Goal: Communication & Community: Ask a question

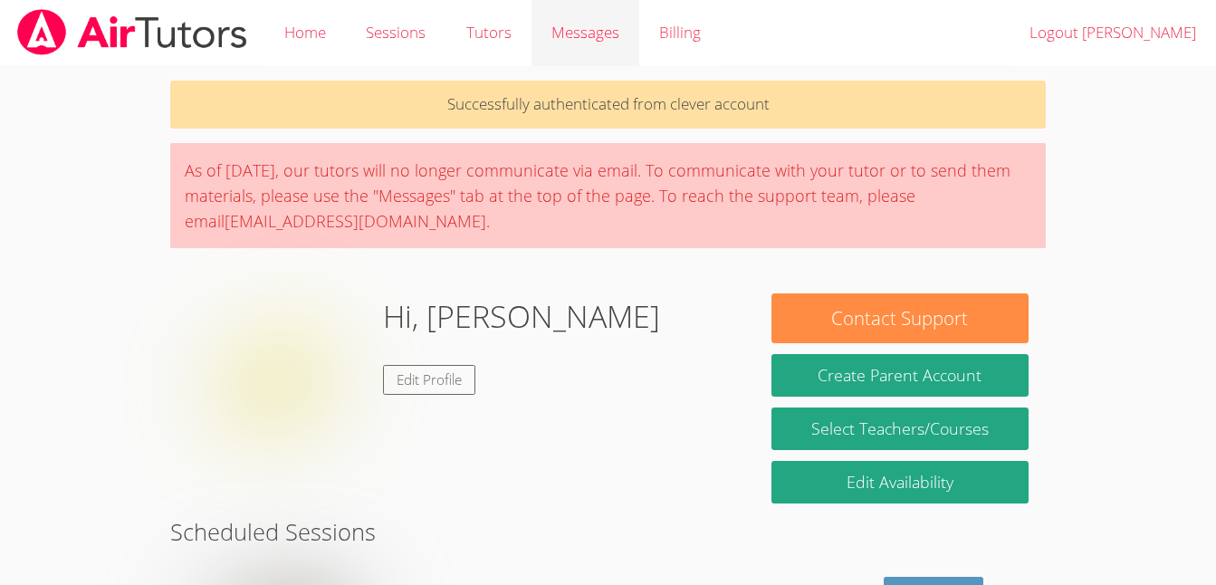
click at [577, 24] on span "Messages" at bounding box center [586, 32] width 68 height 21
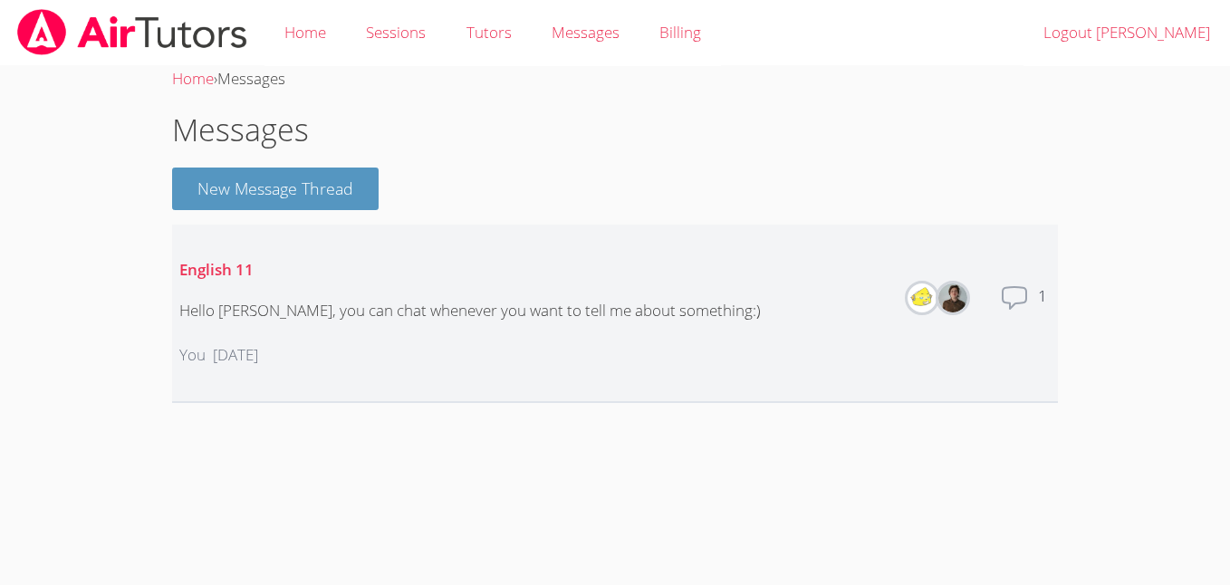
click at [1008, 297] on icon at bounding box center [1014, 297] width 29 height 29
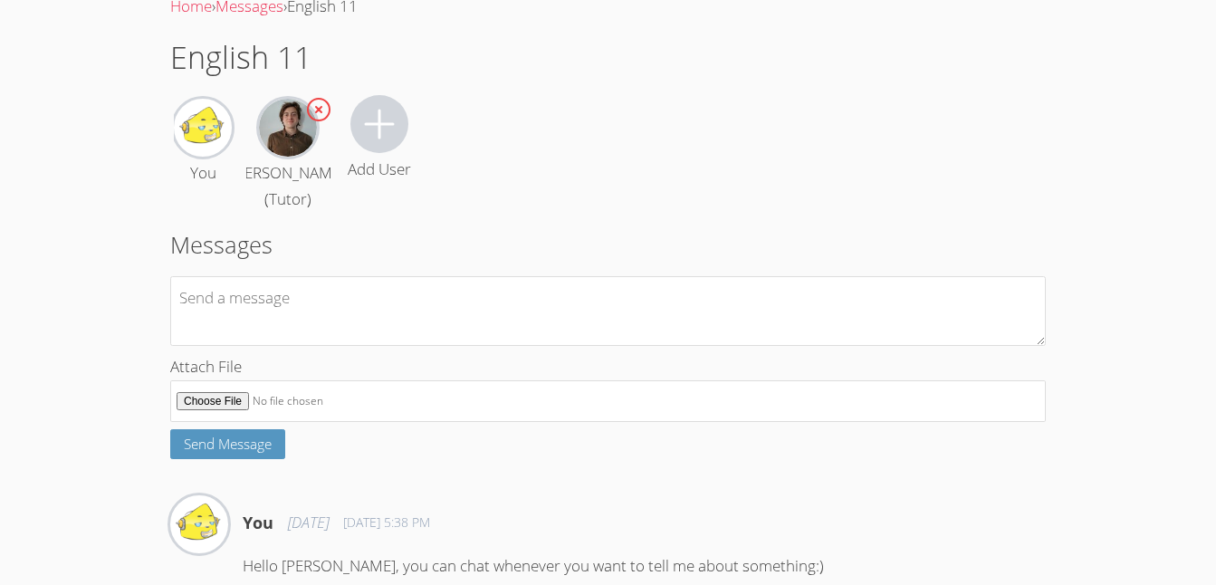
scroll to position [165, 0]
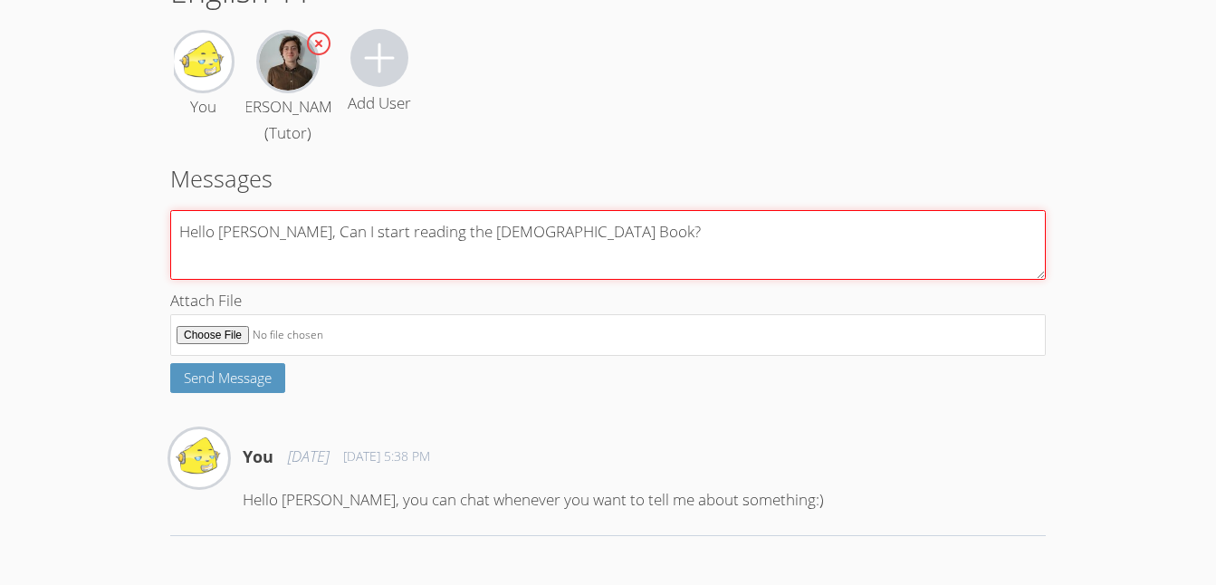
click at [585, 233] on textarea "Hello [PERSON_NAME], Can I start reading the [DEMOGRAPHIC_DATA] Book?" at bounding box center [608, 245] width 876 height 70
type textarea "Hello [PERSON_NAME], Can I start reading the [DEMOGRAPHIC_DATA] Book?"
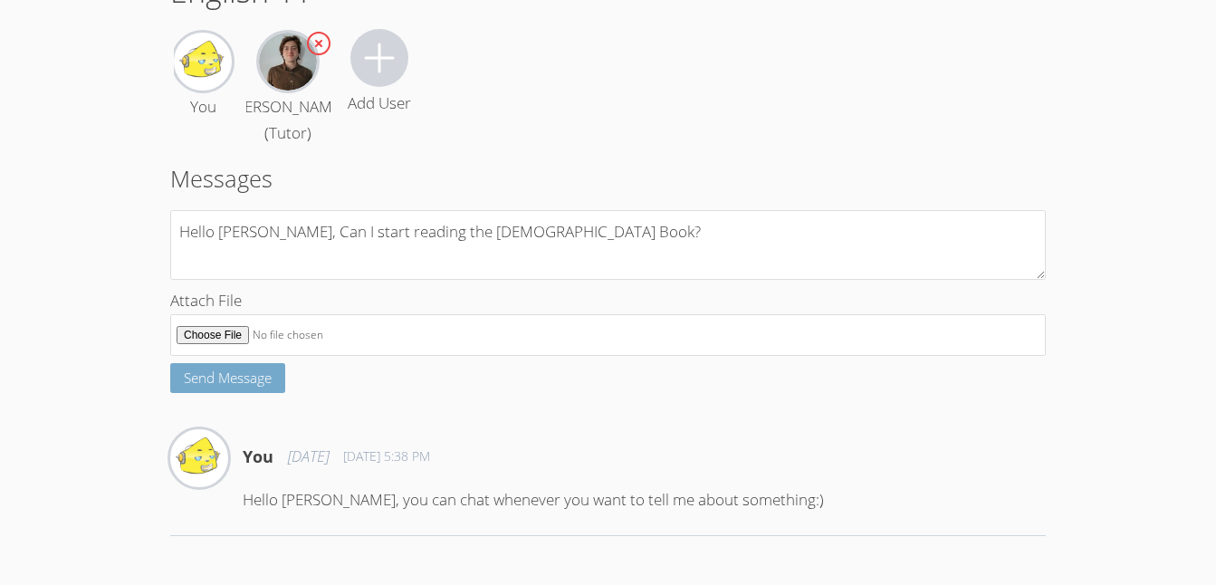
click at [261, 374] on span "Send Message" at bounding box center [228, 378] width 88 height 18
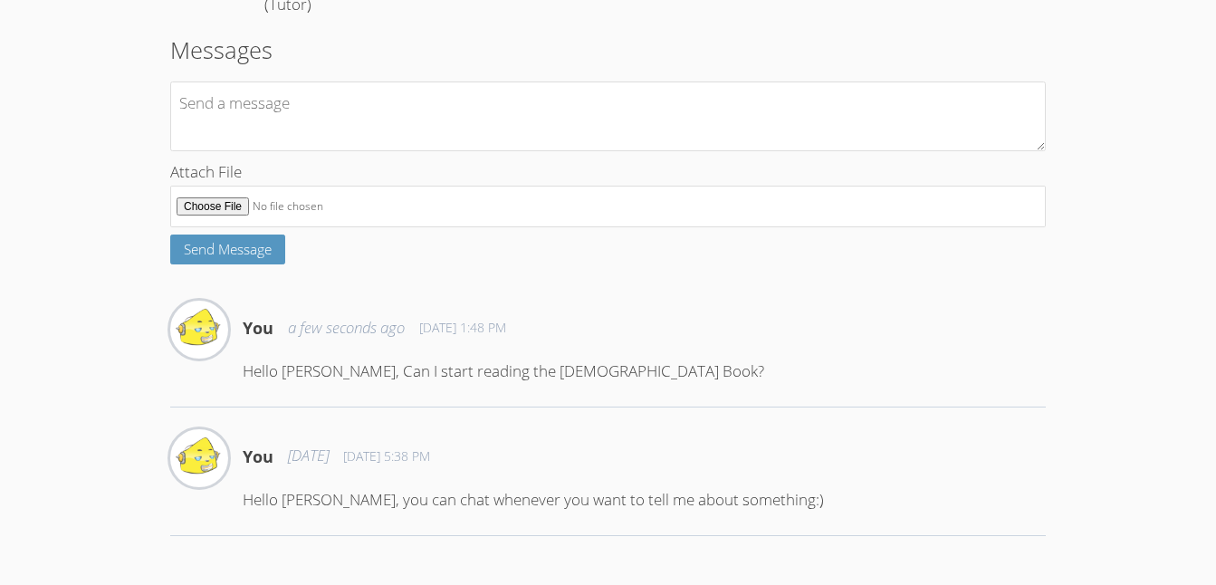
scroll to position [293, 0]
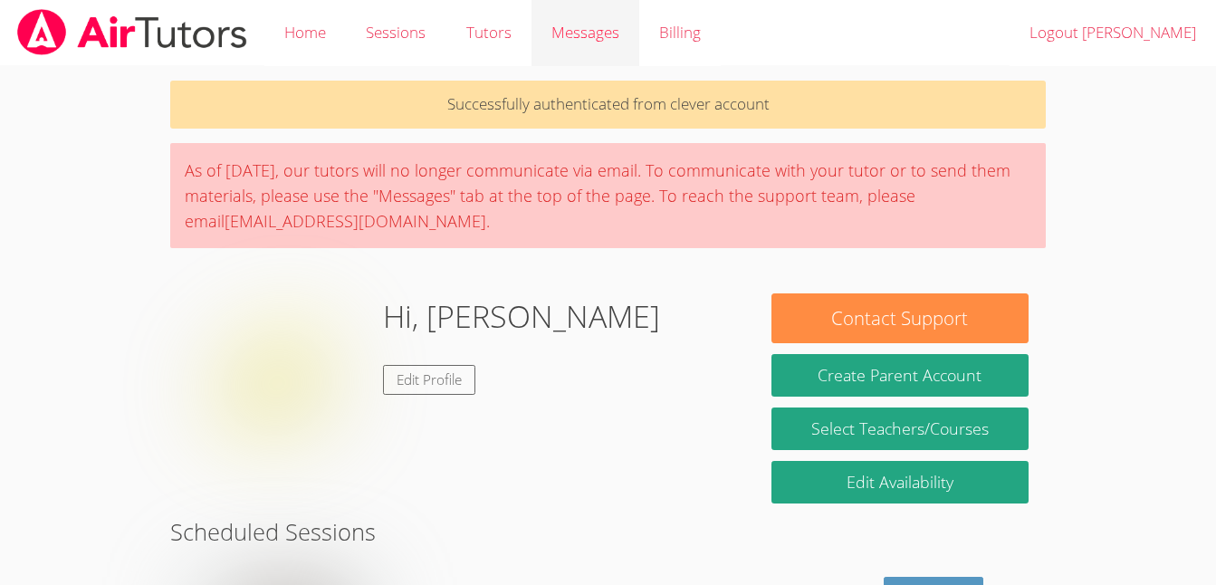
click at [572, 44] on div "Messages" at bounding box center [586, 33] width 68 height 26
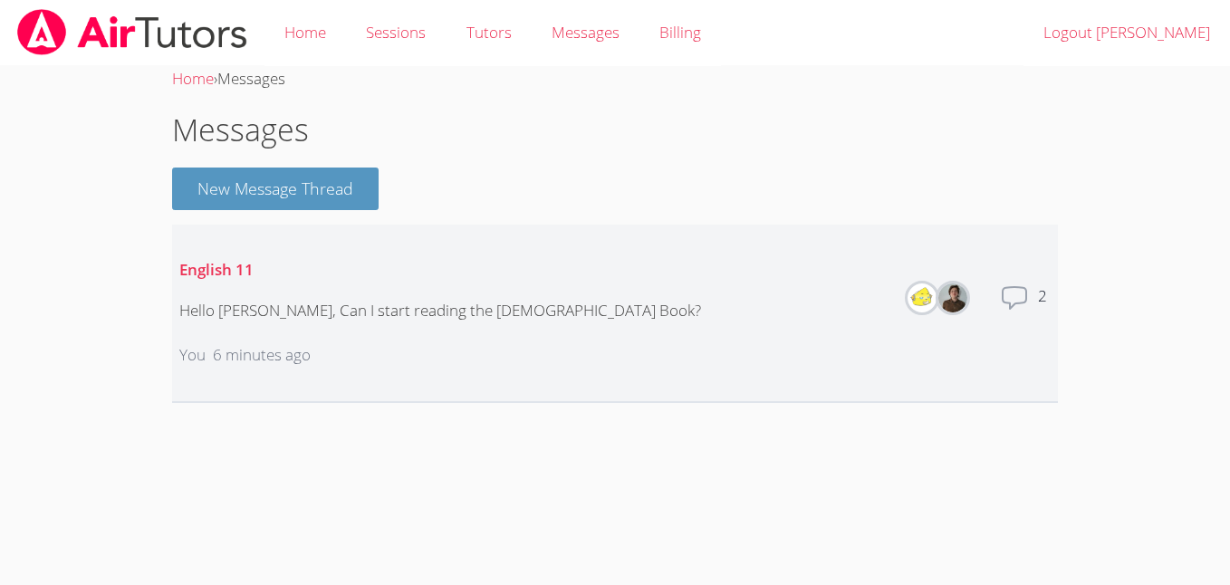
click at [479, 293] on div "English 11 Hello [PERSON_NAME], Can I start reading the [DEMOGRAPHIC_DATA] Book…" at bounding box center [440, 313] width 522 height 140
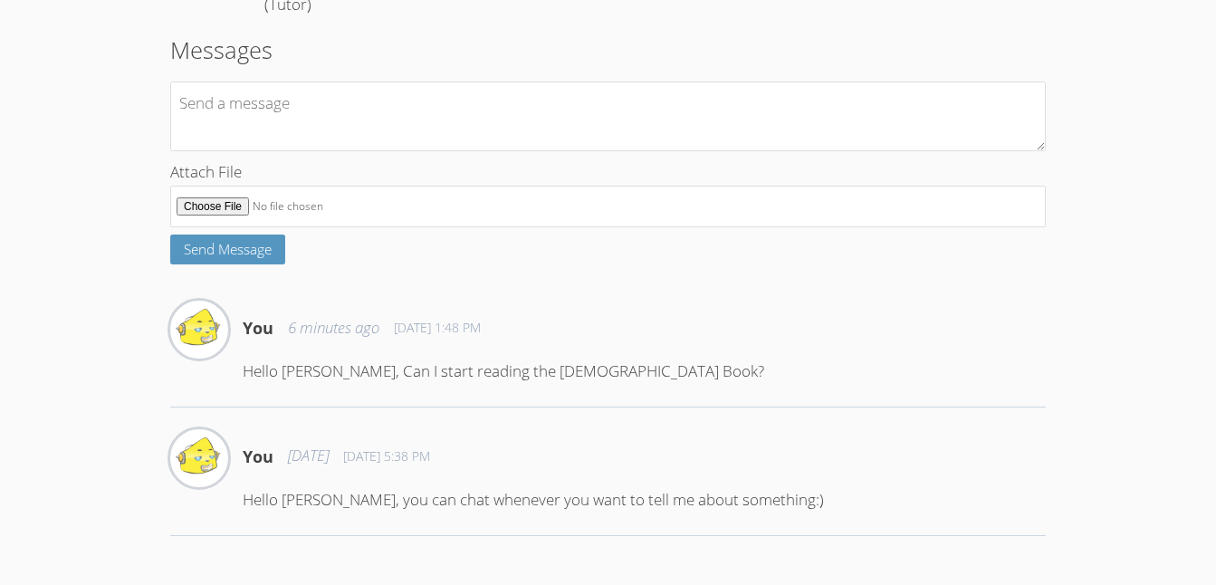
scroll to position [293, 0]
click at [411, 347] on div "English 11 You [PERSON_NAME] (Tutor) Add User Messages Attach File Send Message…" at bounding box center [608, 188] width 876 height 696
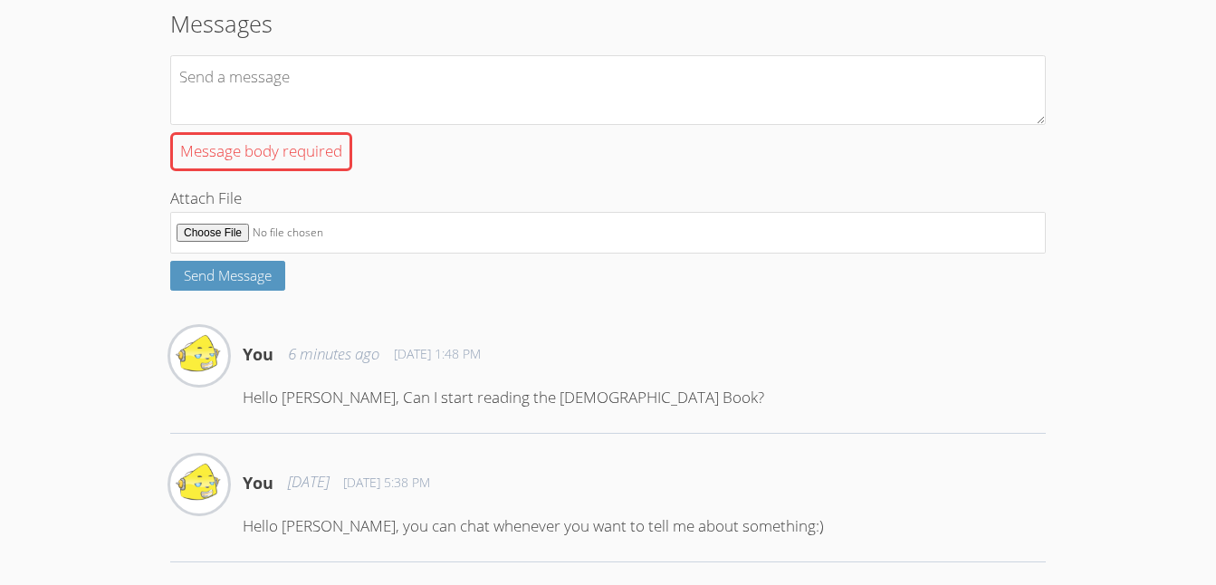
scroll to position [346, 0]
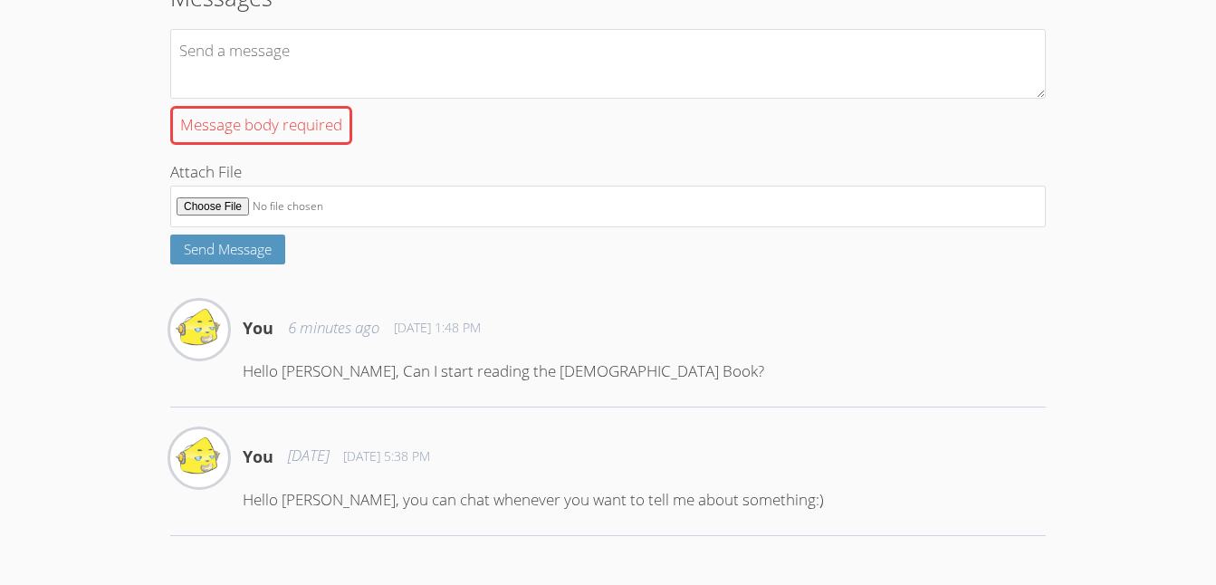
click at [441, 337] on div "You 6 minutes ago Sep 4, 2025 1:48 PM" at bounding box center [644, 328] width 803 height 54
click at [369, 361] on p "Hello [PERSON_NAME], Can I start reading the [DEMOGRAPHIC_DATA] Book?" at bounding box center [644, 372] width 803 height 26
click at [634, 369] on p "Hello [PERSON_NAME], Can I start reading the [DEMOGRAPHIC_DATA] Book?" at bounding box center [644, 372] width 803 height 26
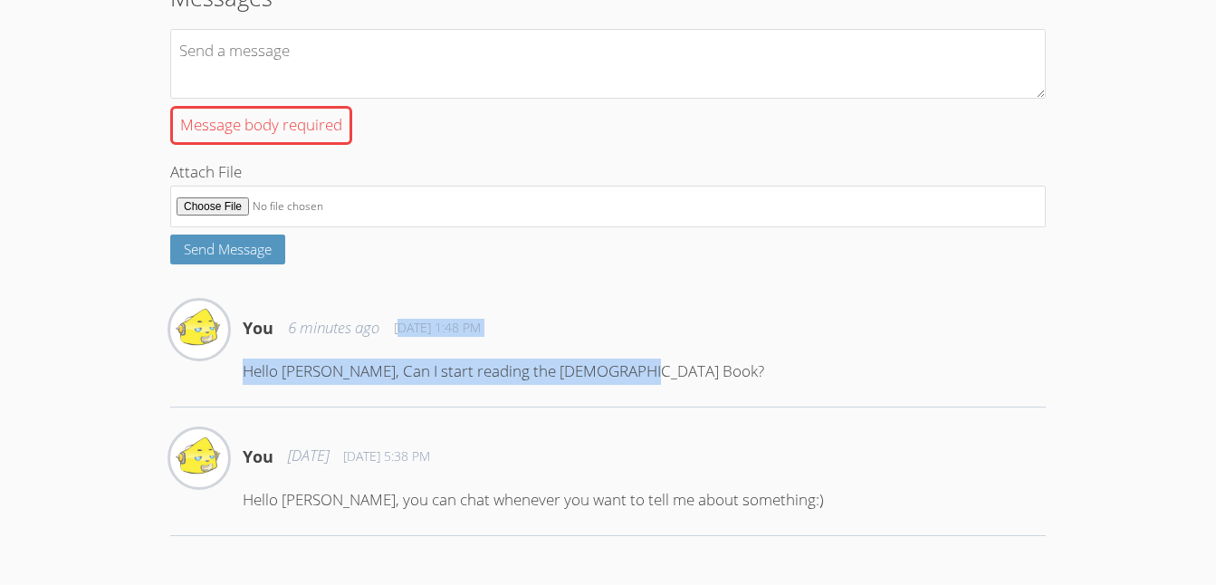
drag, startPoint x: 627, startPoint y: 371, endPoint x: 399, endPoint y: 348, distance: 228.5
click at [399, 348] on div "You 6 minutes ago Sep 4, 2025 1:48 PM Hello Mr. William, Can I start reading th…" at bounding box center [644, 350] width 803 height 99
drag, startPoint x: 399, startPoint y: 348, endPoint x: 668, endPoint y: 336, distance: 268.3
click at [668, 336] on div "You 6 minutes ago Sep 4, 2025 1:48 PM" at bounding box center [644, 328] width 803 height 54
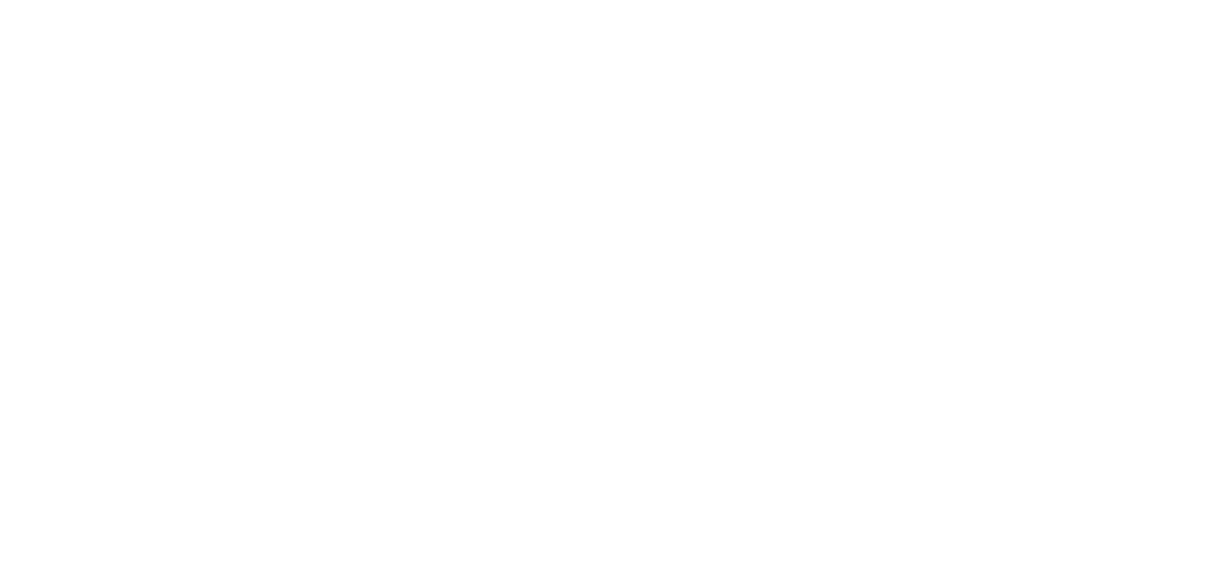
scroll to position [238, 0]
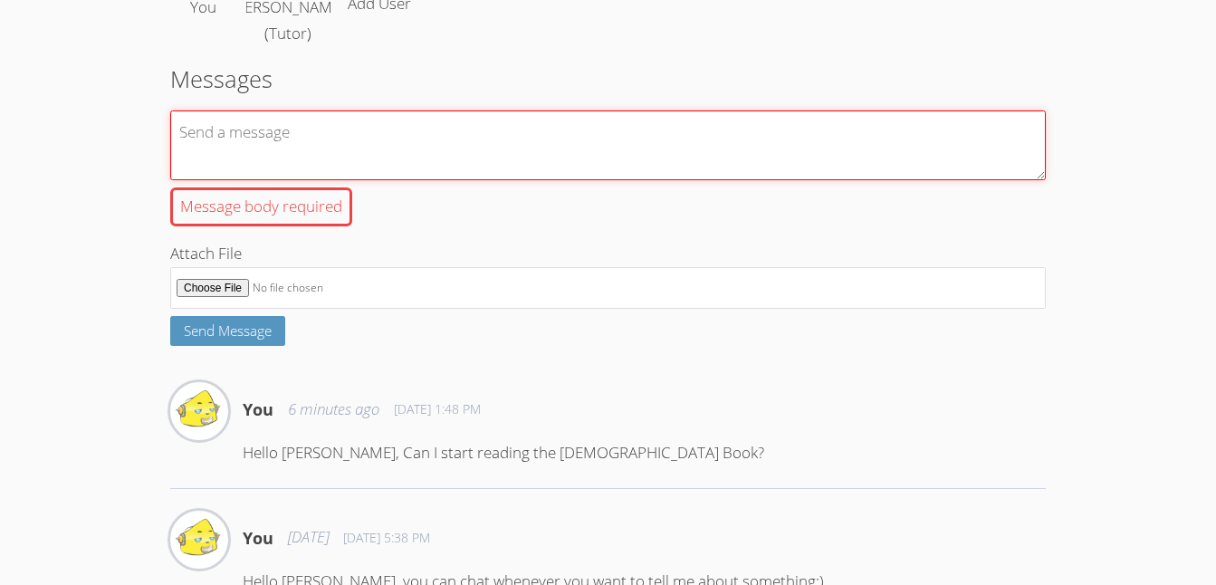
click at [377, 159] on textarea "Message body required" at bounding box center [608, 145] width 876 height 70
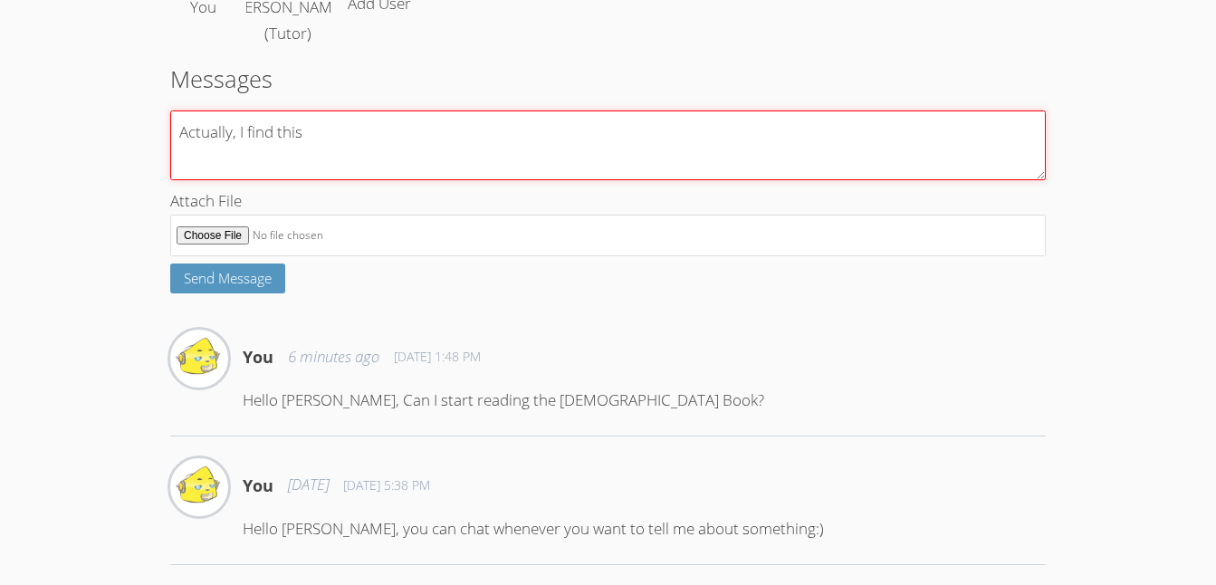
click at [330, 168] on textarea "Actually, I find this" at bounding box center [608, 145] width 876 height 70
click at [562, 155] on textarea "Actually, I find this book a little bit tricky so can we" at bounding box center [608, 145] width 876 height 70
click at [609, 164] on textarea "Actually, I find this book a little bit tricky so can we change our, mind" at bounding box center [608, 145] width 876 height 70
click at [451, 166] on textarea "Actually, I find this book a little bit tricky so can we change our mind" at bounding box center [608, 145] width 876 height 70
click at [237, 168] on textarea "Actually, I find this book a little bit tricky, so can we change our mind" at bounding box center [608, 145] width 876 height 70
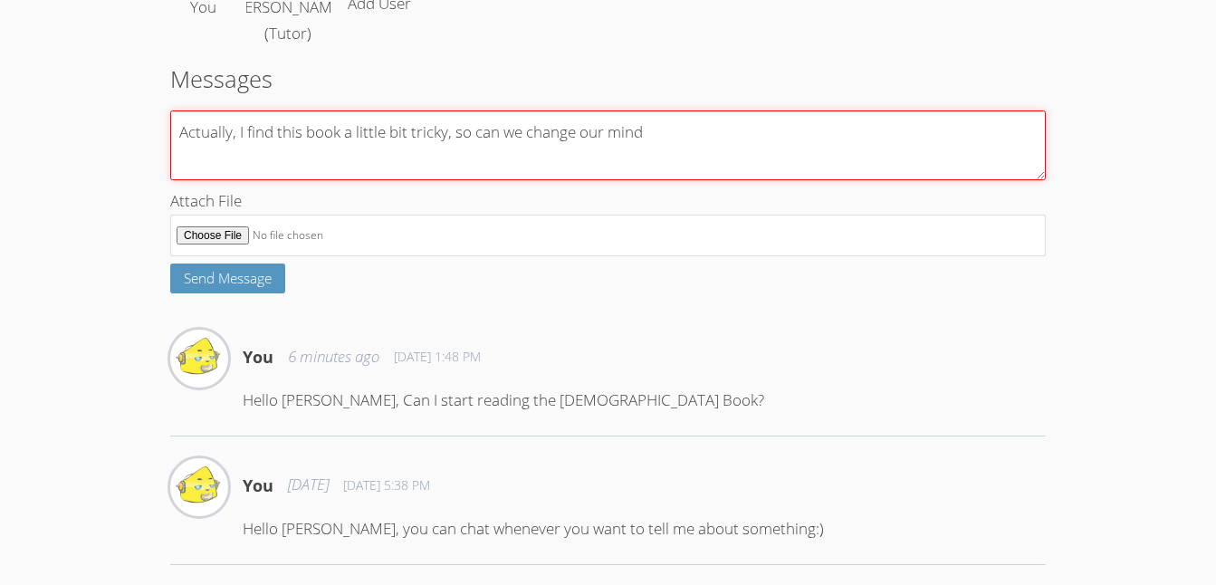
click at [674, 158] on textarea "Actually, I find this book a little bit tricky, so can we change our mind" at bounding box center [608, 145] width 876 height 70
click at [1021, 164] on textarea "Actually, I find this book a little bit tricky, so can we change our mind to an…" at bounding box center [608, 145] width 876 height 70
click at [959, 164] on textarea "Actually, I find this book a little bit tricky, so can we change our mind to an…" at bounding box center [608, 145] width 876 height 70
click at [548, 180] on textarea "Actually, I find this book a little bit tricky, so can we change our mind to an…" at bounding box center [608, 145] width 876 height 70
click at [640, 180] on textarea "Actually, I find this book a little bit tricky, so can we change our mind to an…" at bounding box center [608, 145] width 876 height 70
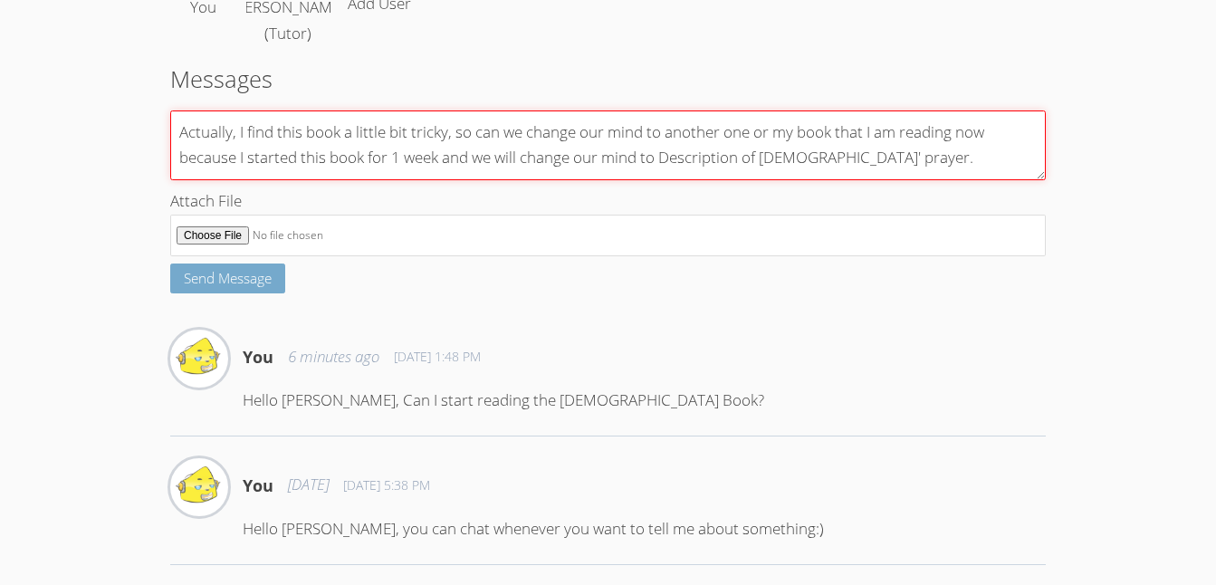
type textarea "Actually, I find this book a little bit tricky, so can we change our mind to an…"
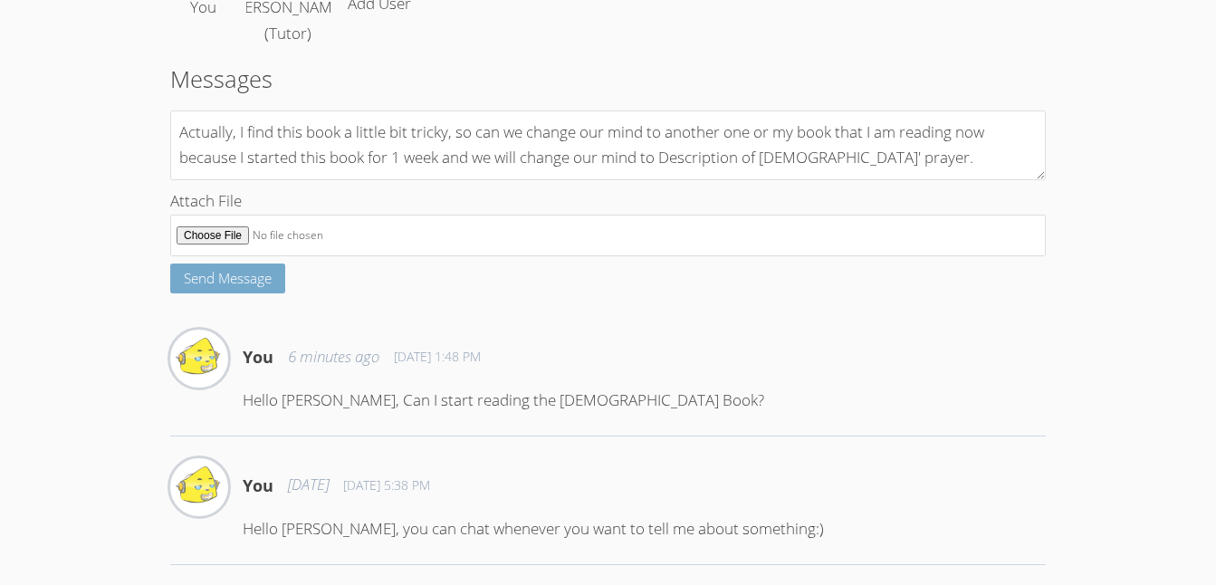
click at [236, 287] on span "Send Message" at bounding box center [228, 278] width 88 height 18
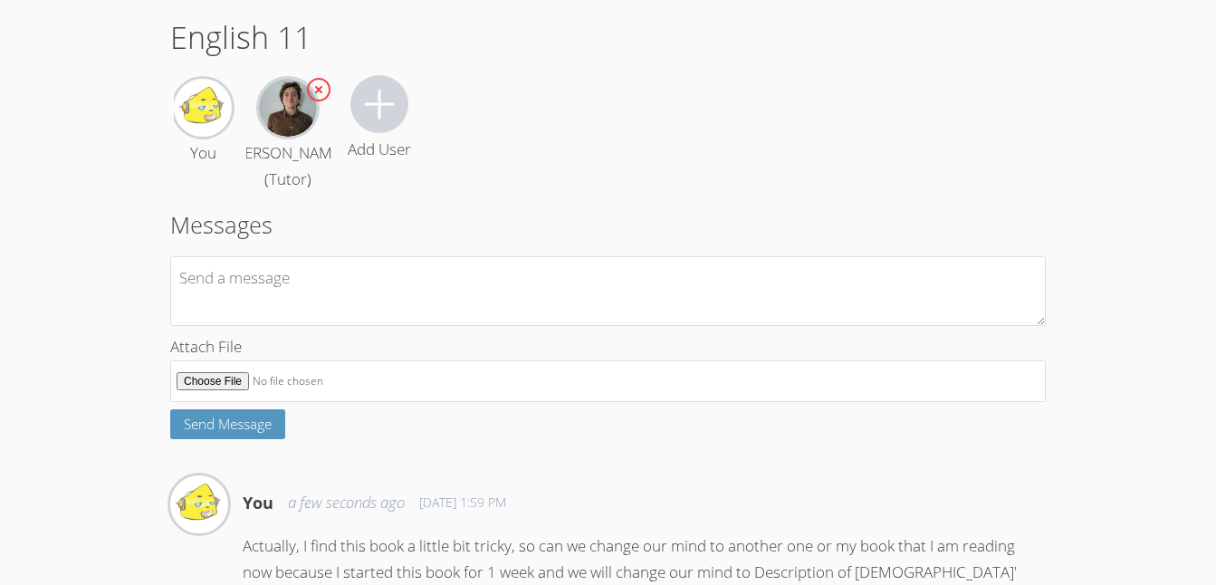
scroll to position [447, 0]
